Goal: Task Accomplishment & Management: Complete application form

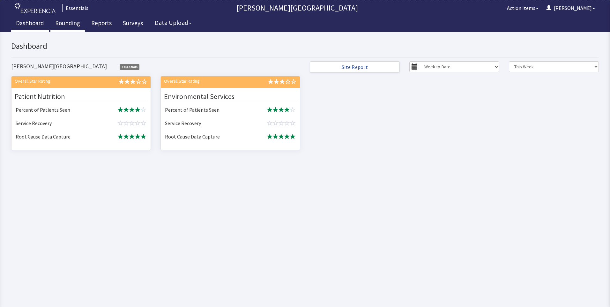
click at [65, 25] on link "Rounding" at bounding box center [67, 24] width 34 height 16
click at [102, 24] on link "Reports" at bounding box center [101, 24] width 30 height 16
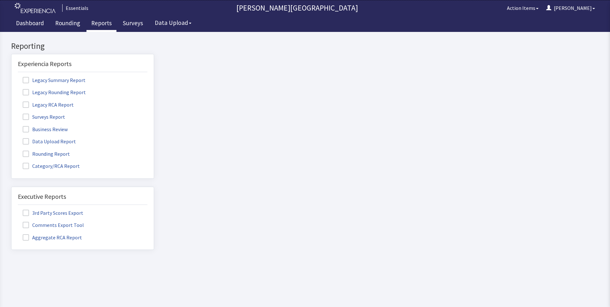
click at [27, 153] on span at bounding box center [26, 154] width 6 height 6
click at [11, 150] on input "Rounding Report" at bounding box center [11, 150] width 0 height 0
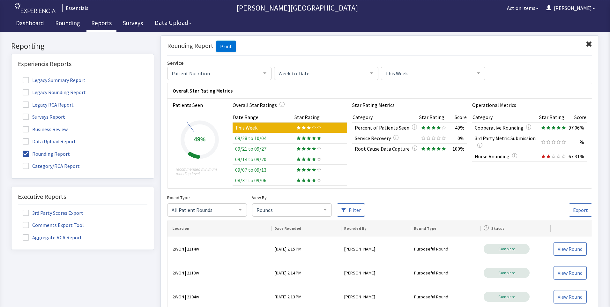
click at [366, 74] on div at bounding box center [371, 73] width 13 height 12
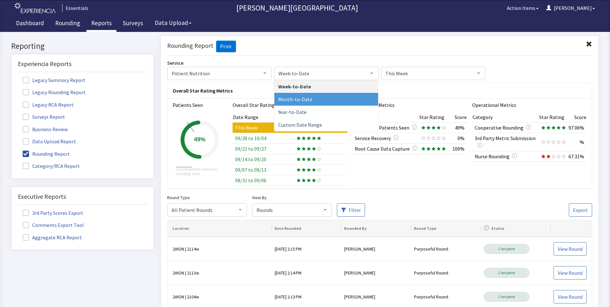
click at [304, 101] on span "Month-to-Date" at bounding box center [295, 99] width 34 height 6
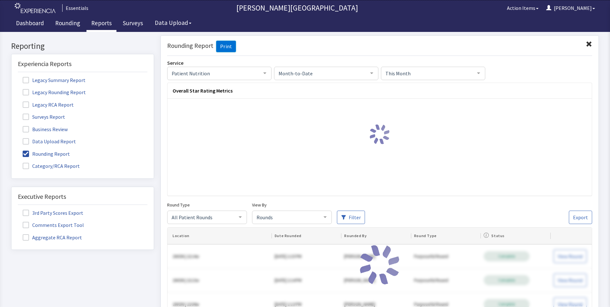
click at [439, 74] on span "This Month" at bounding box center [428, 72] width 88 height 7
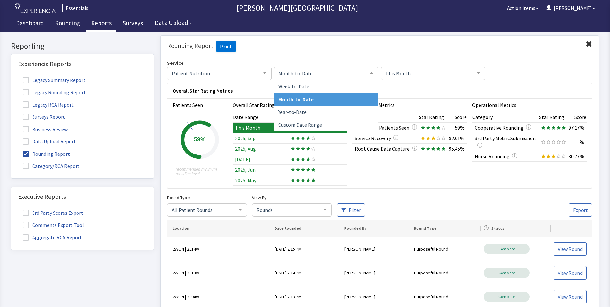
click at [353, 71] on span "Month-to-Date" at bounding box center [321, 72] width 88 height 7
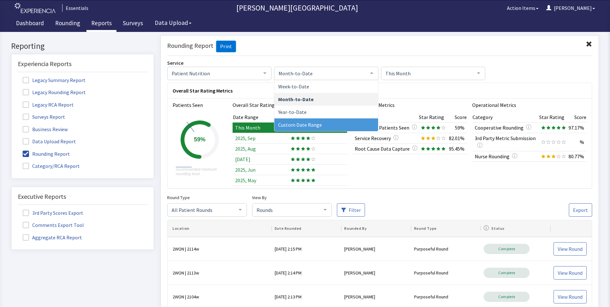
click at [301, 124] on span "Custom Date Range" at bounding box center [300, 124] width 44 height 6
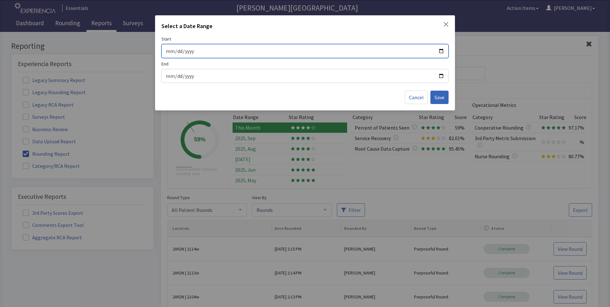
click at [441, 50] on input "Start" at bounding box center [305, 51] width 279 height 8
type input "2025-09-28"
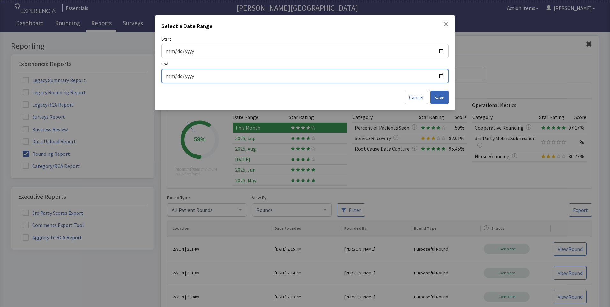
click at [442, 76] on input "End" at bounding box center [305, 76] width 279 height 8
click at [442, 75] on input "2025-10-11" at bounding box center [305, 76] width 279 height 8
type input "2025-10-04"
click at [438, 101] on button "Save" at bounding box center [440, 97] width 18 height 13
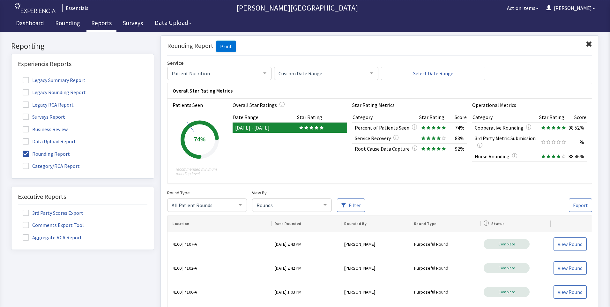
click at [367, 71] on div at bounding box center [371, 73] width 13 height 12
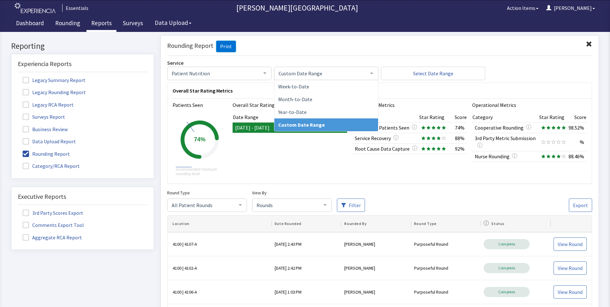
click at [315, 128] on span "Custom Date Range" at bounding box center [326, 124] width 104 height 13
click at [357, 75] on span "Custom Date Range" at bounding box center [321, 72] width 88 height 7
click at [299, 126] on span "Custom Date Range" at bounding box center [301, 124] width 47 height 6
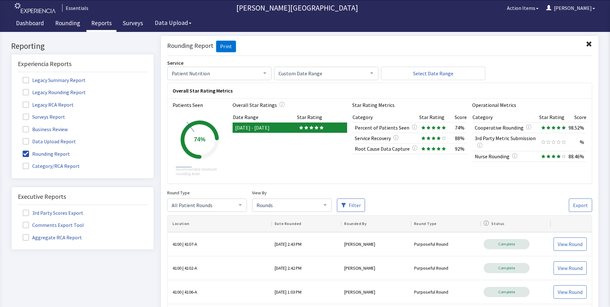
click at [101, 26] on link "Reports" at bounding box center [101, 24] width 30 height 16
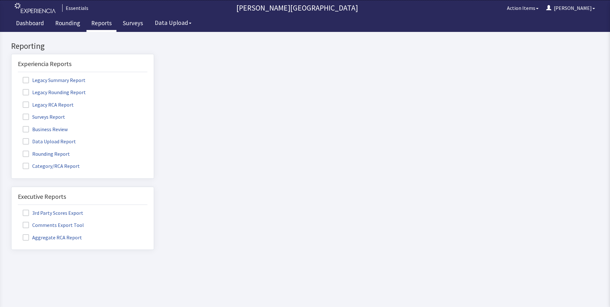
click at [25, 154] on span at bounding box center [26, 154] width 6 height 6
click at [11, 150] on input "Rounding Report" at bounding box center [11, 150] width 0 height 0
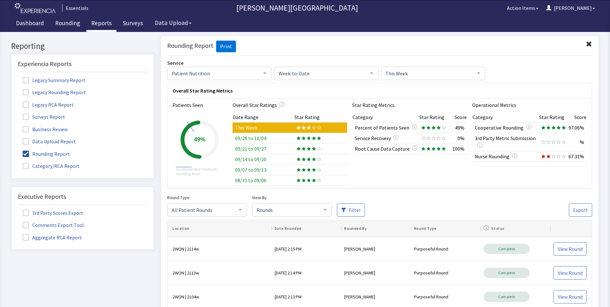
click at [331, 71] on span "Week-to-Date" at bounding box center [321, 72] width 88 height 7
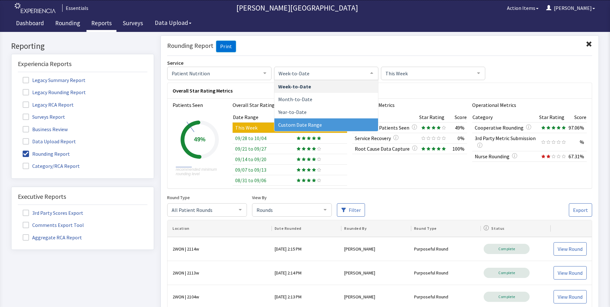
click at [304, 122] on span "Custom Date Range" at bounding box center [300, 124] width 44 height 6
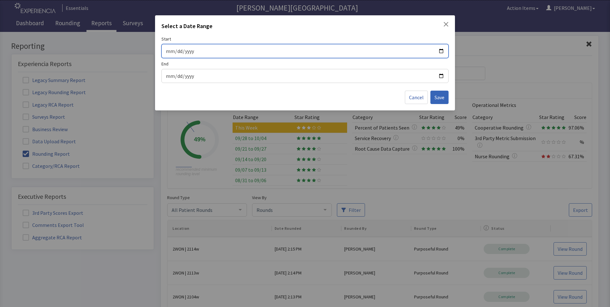
click at [322, 49] on input "Start" at bounding box center [305, 51] width 279 height 8
click at [443, 50] on input "Start" at bounding box center [305, 51] width 279 height 8
type input "[DATE]"
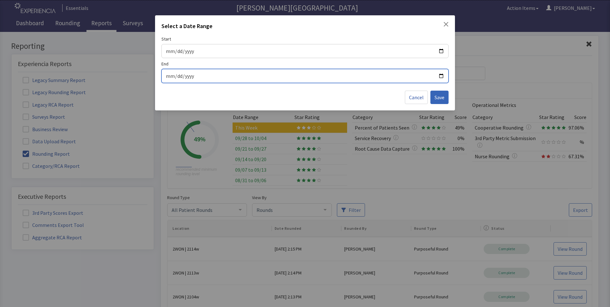
click at [442, 76] on input "End" at bounding box center [305, 76] width 279 height 8
type input "[DATE]"
click at [435, 99] on span "Save" at bounding box center [440, 98] width 10 height 8
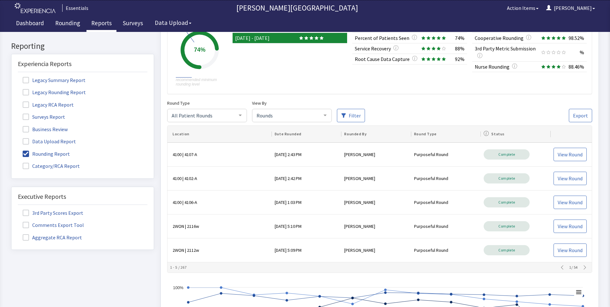
scroll to position [96, 0]
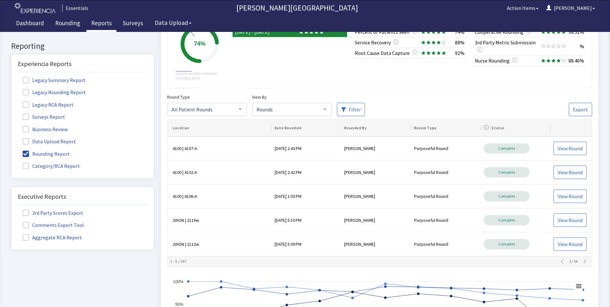
click at [240, 110] on div at bounding box center [240, 109] width 13 height 12
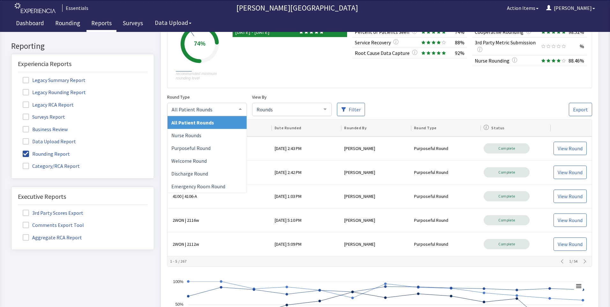
click at [203, 110] on span "All Patient Rounds" at bounding box center [202, 109] width 64 height 7
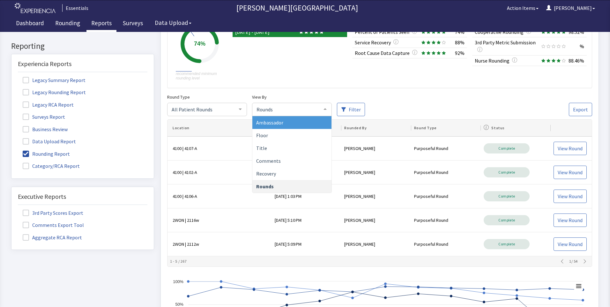
click at [307, 109] on span "Rounds" at bounding box center [287, 109] width 64 height 7
click at [275, 121] on span "Ambassador" at bounding box center [269, 122] width 27 height 6
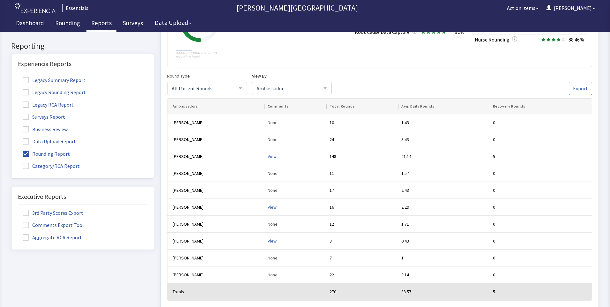
scroll to position [128, 0]
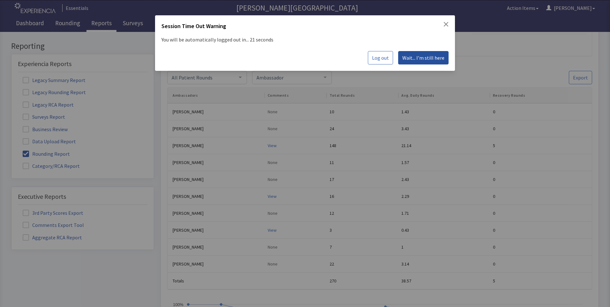
click at [430, 57] on span "Wait... I'm still here" at bounding box center [423, 58] width 42 height 8
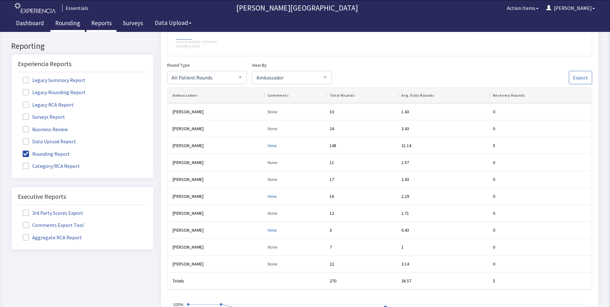
click at [59, 24] on link "Rounding" at bounding box center [67, 24] width 34 height 16
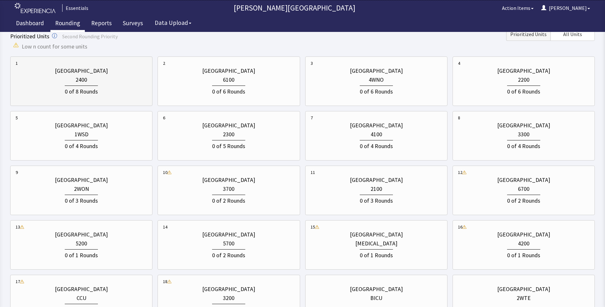
scroll to position [96, 0]
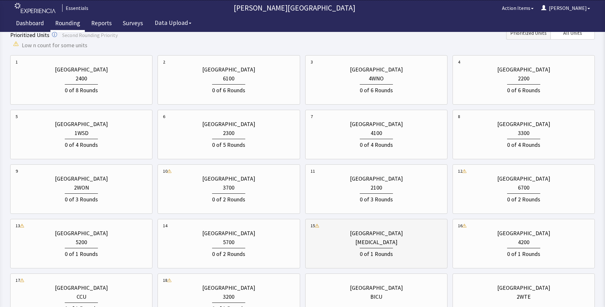
click at [334, 243] on div "[MEDICAL_DATA]" at bounding box center [376, 242] width 131 height 9
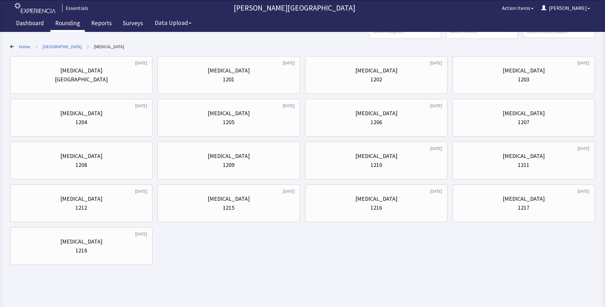
scroll to position [0, 0]
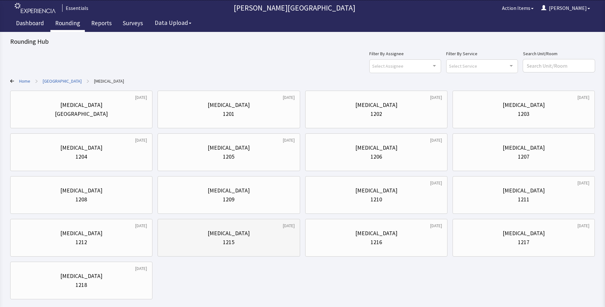
click at [257, 237] on div "ICU" at bounding box center [228, 233] width 131 height 9
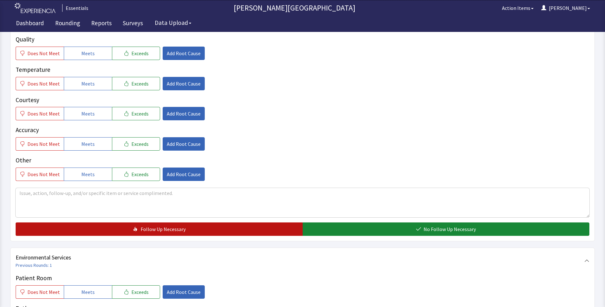
scroll to position [160, 0]
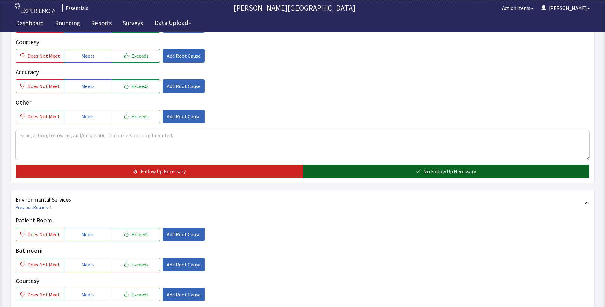
click at [402, 172] on button "No Follow Up Necessary" at bounding box center [446, 171] width 287 height 13
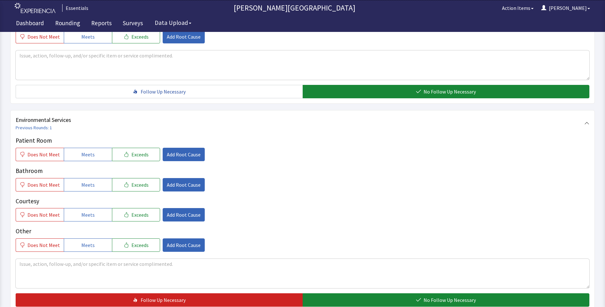
scroll to position [306, 0]
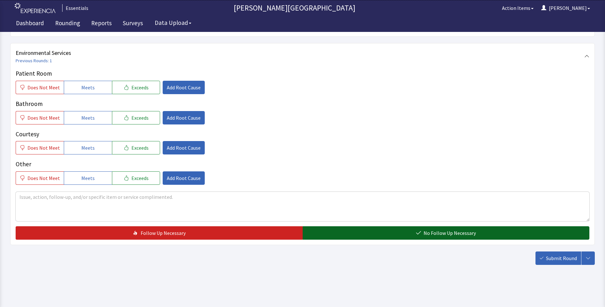
click at [411, 236] on button "No Follow Up Necessary" at bounding box center [446, 232] width 287 height 13
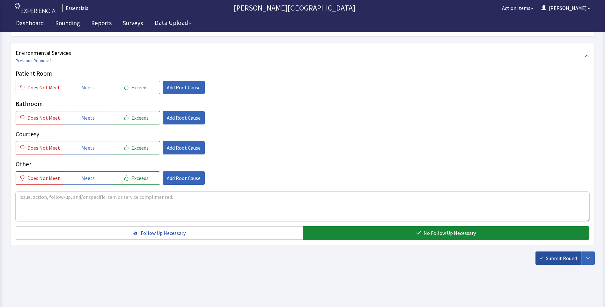
click at [548, 259] on span "Submit Round" at bounding box center [561, 258] width 31 height 8
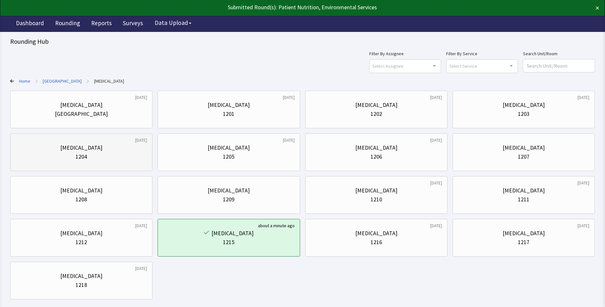
click at [116, 139] on div "ICU 1204" at bounding box center [81, 152] width 131 height 31
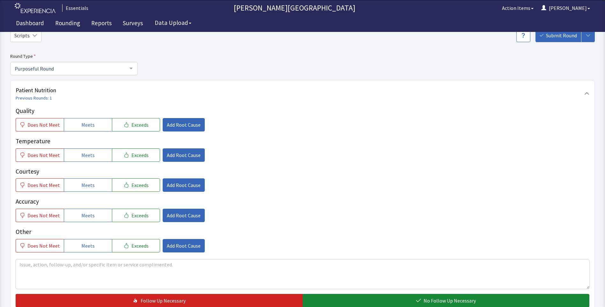
scroll to position [192, 0]
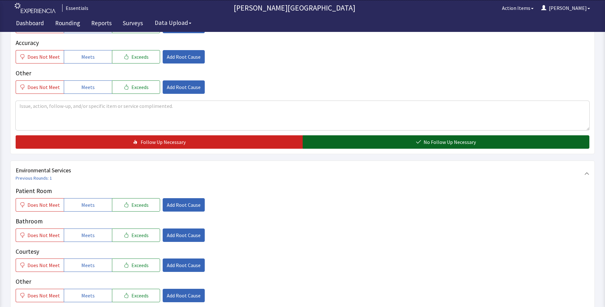
click at [426, 143] on span "No Follow Up Necessary" at bounding box center [450, 142] width 52 height 8
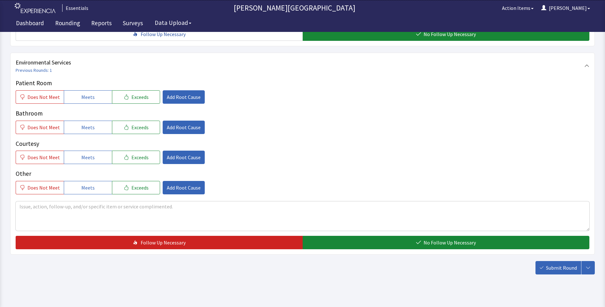
scroll to position [309, 0]
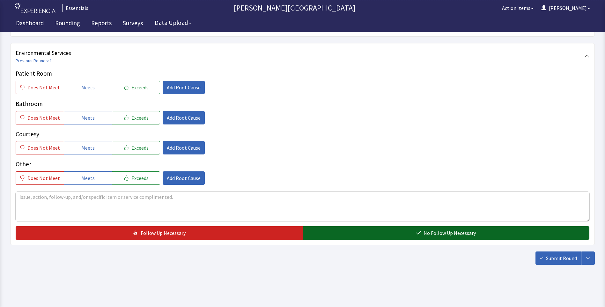
click at [435, 227] on button "No Follow Up Necessary" at bounding box center [446, 232] width 287 height 13
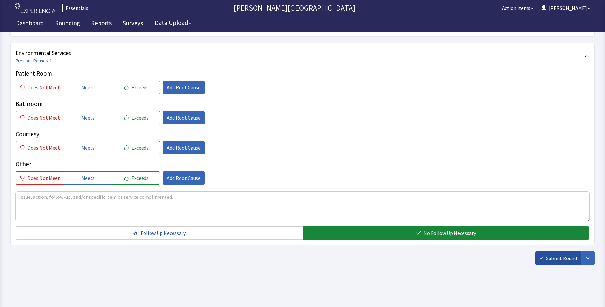
click at [541, 252] on button "Submit Round" at bounding box center [559, 258] width 46 height 13
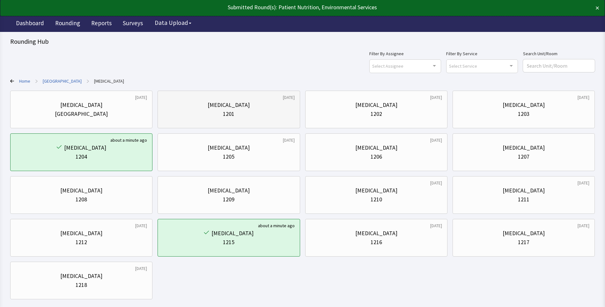
click at [280, 109] on div "[MEDICAL_DATA]" at bounding box center [228, 105] width 131 height 9
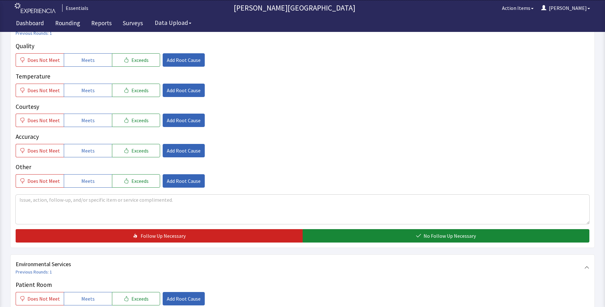
scroll to position [192, 0]
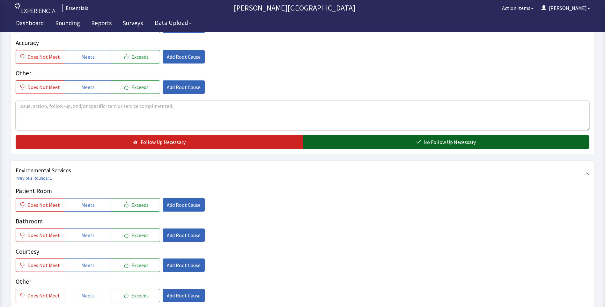
click at [398, 144] on button "No Follow Up Necessary" at bounding box center [446, 141] width 287 height 13
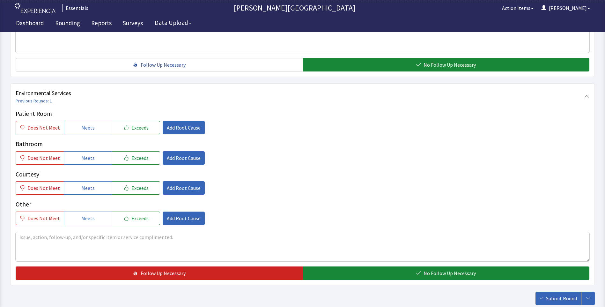
scroll to position [309, 0]
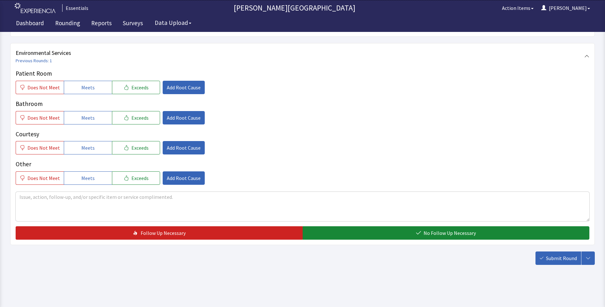
click at [404, 226] on div "Patient Room Does Not Meet Meets Exceeds Add Root Cause Bathroom Does Not Meet …" at bounding box center [303, 154] width 574 height 171
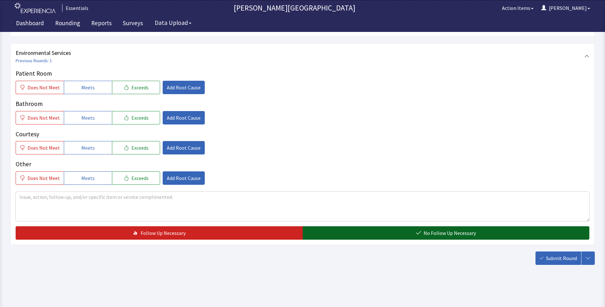
click at [421, 236] on button "No Follow Up Necessary" at bounding box center [446, 232] width 287 height 13
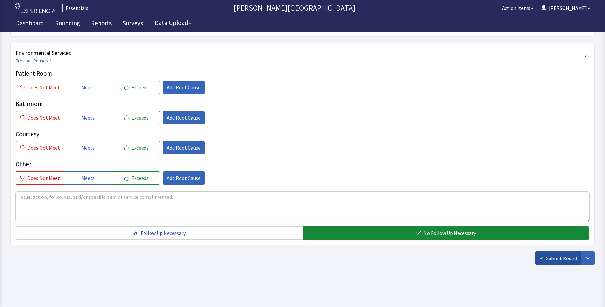
click at [560, 258] on span "Submit Round" at bounding box center [561, 258] width 31 height 8
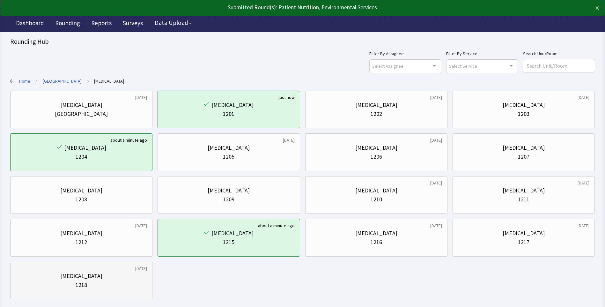
click at [80, 274] on div "[MEDICAL_DATA]" at bounding box center [81, 276] width 42 height 9
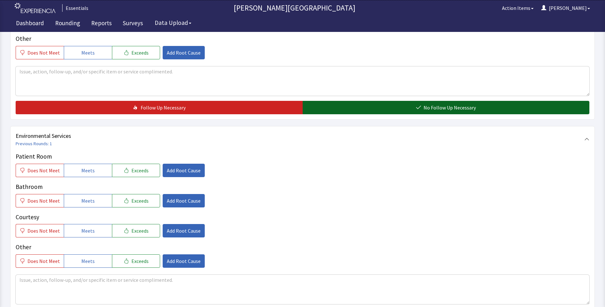
click at [418, 109] on icon "button" at bounding box center [418, 107] width 5 height 5
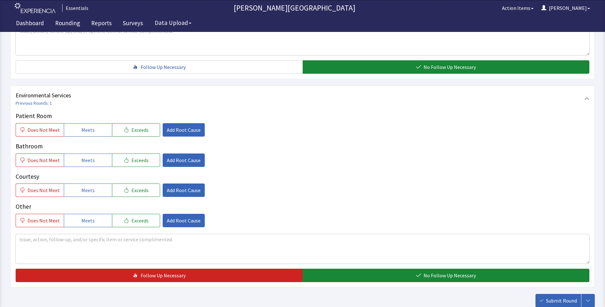
scroll to position [306, 0]
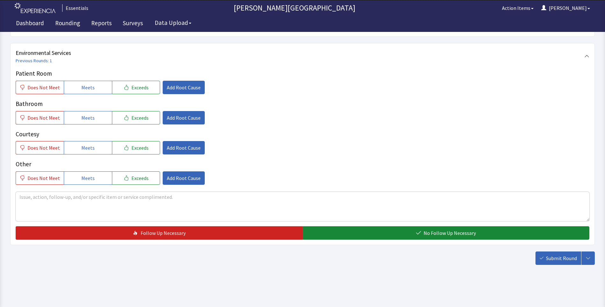
drag, startPoint x: 427, startPoint y: 229, endPoint x: 456, endPoint y: 245, distance: 33.5
click at [429, 231] on button "No Follow Up Necessary" at bounding box center [446, 232] width 287 height 13
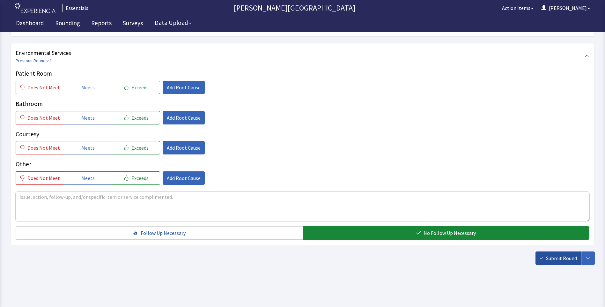
click at [542, 260] on icon "button" at bounding box center [542, 258] width 4 height 4
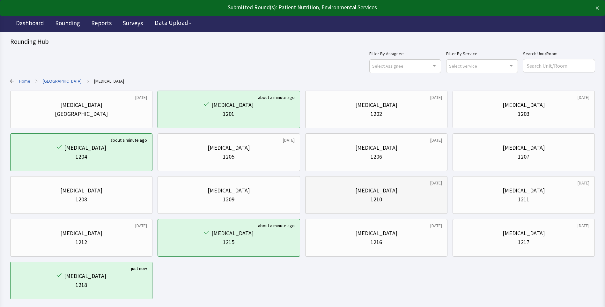
click at [411, 194] on div "[MEDICAL_DATA]" at bounding box center [376, 190] width 131 height 9
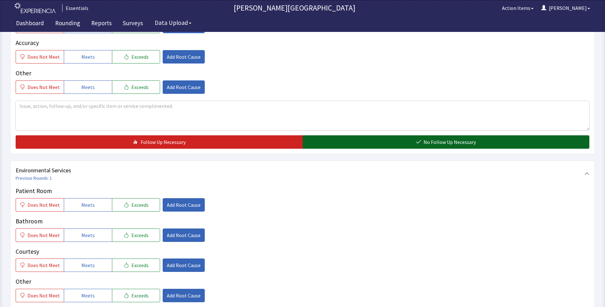
click at [379, 146] on button "No Follow Up Necessary" at bounding box center [446, 141] width 287 height 13
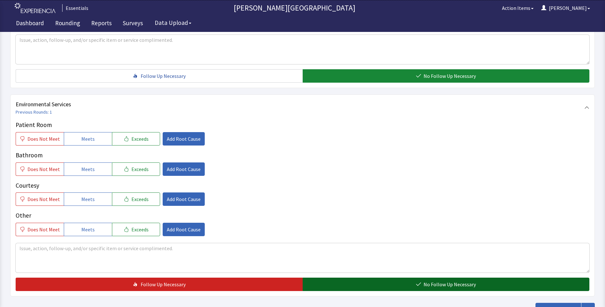
scroll to position [309, 0]
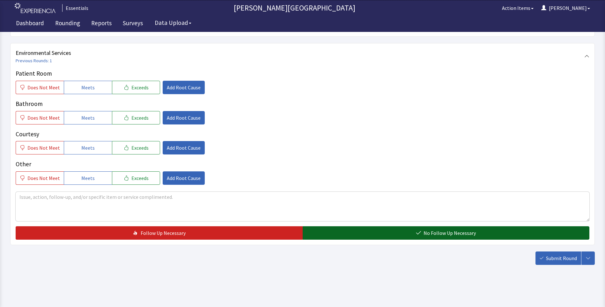
click at [391, 230] on button "No Follow Up Necessary" at bounding box center [446, 232] width 287 height 13
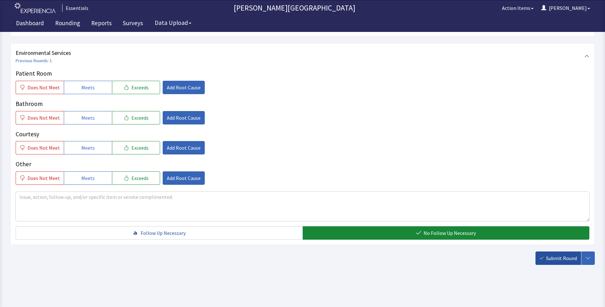
click at [556, 260] on span "Submit Round" at bounding box center [561, 258] width 31 height 8
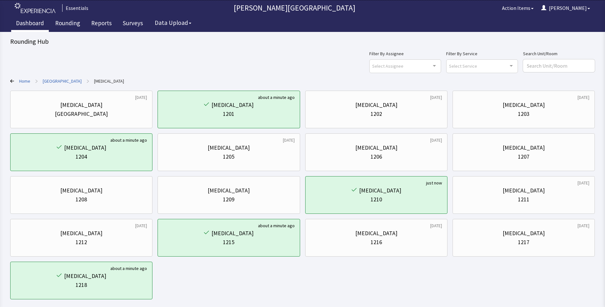
click at [26, 21] on link "Dashboard" at bounding box center [30, 24] width 38 height 16
